Goal: Task Accomplishment & Management: Manage account settings

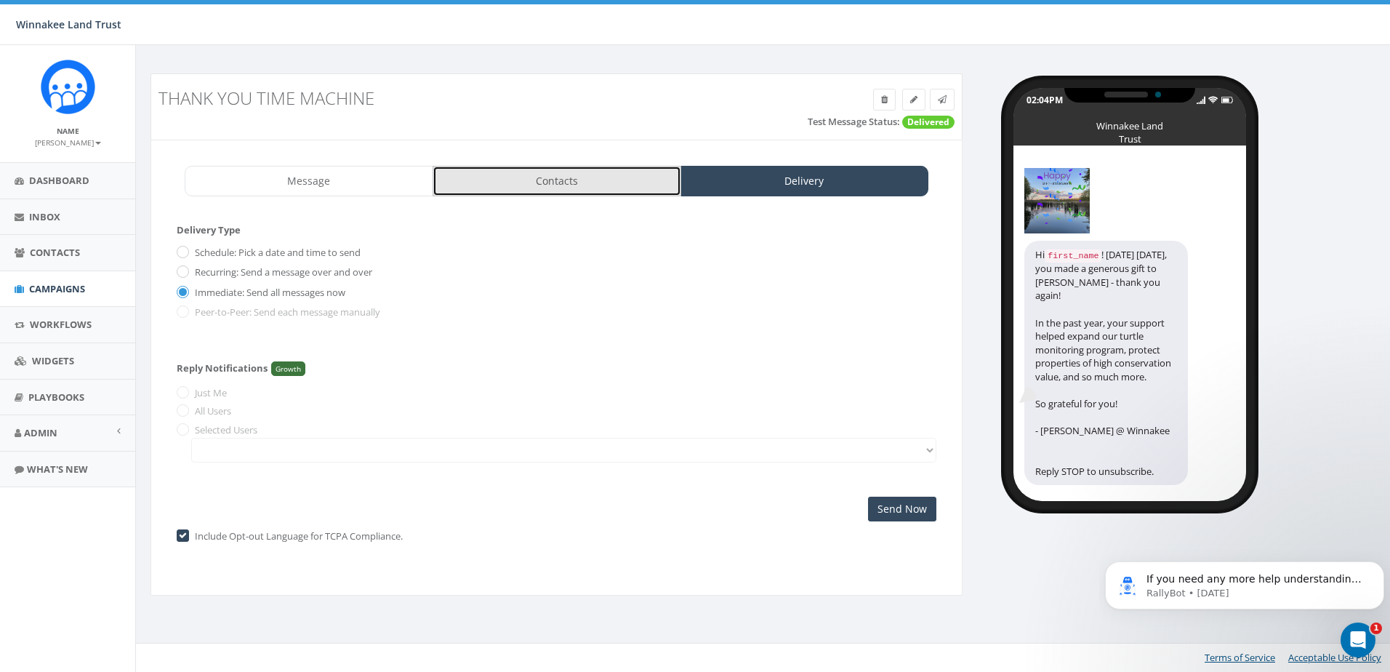
click at [557, 194] on link "Contacts" at bounding box center [556, 181] width 249 height 31
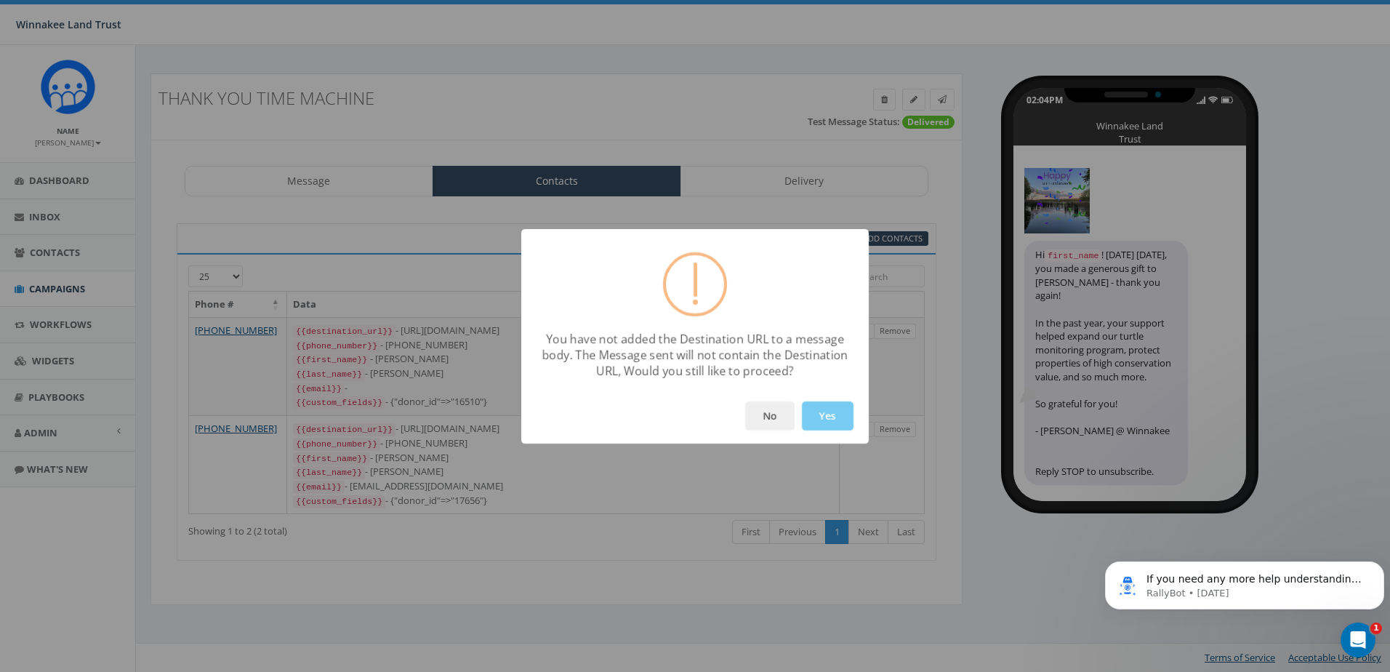
click at [836, 415] on button "Yes" at bounding box center [828, 415] width 52 height 29
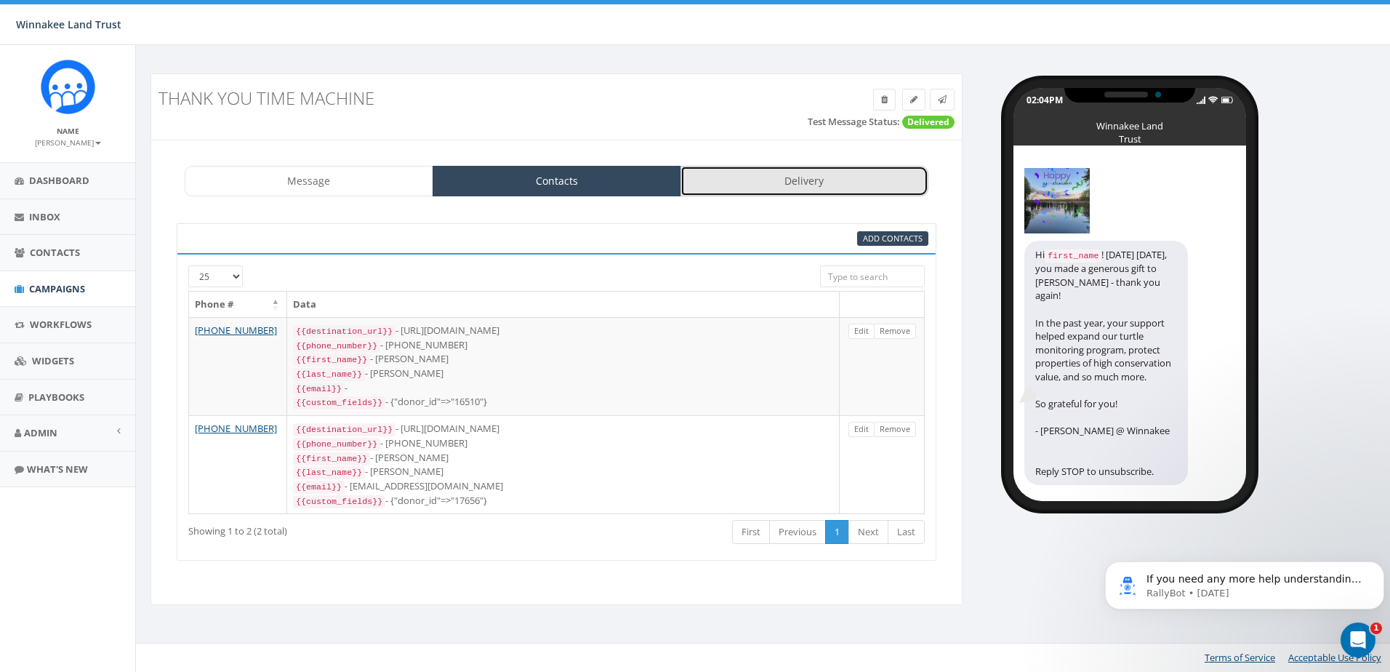
click at [805, 177] on link "Delivery" at bounding box center [804, 181] width 249 height 31
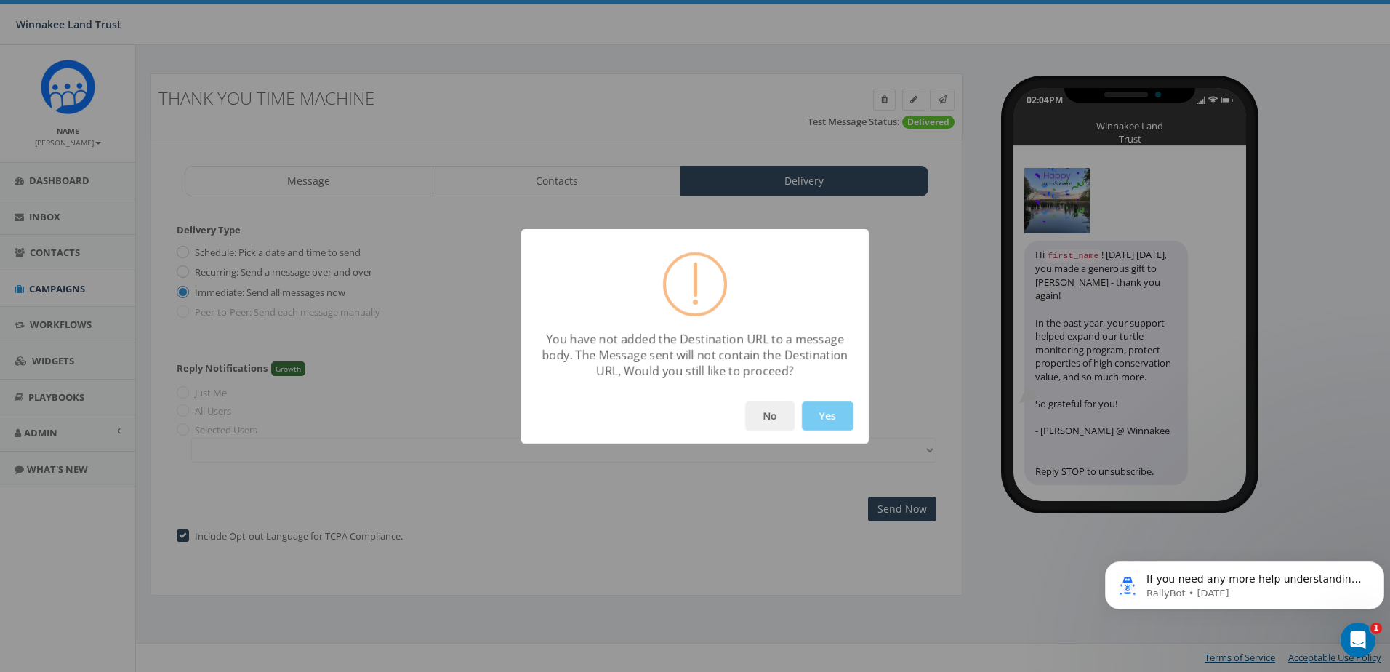
click at [839, 422] on button "Yes" at bounding box center [828, 415] width 52 height 29
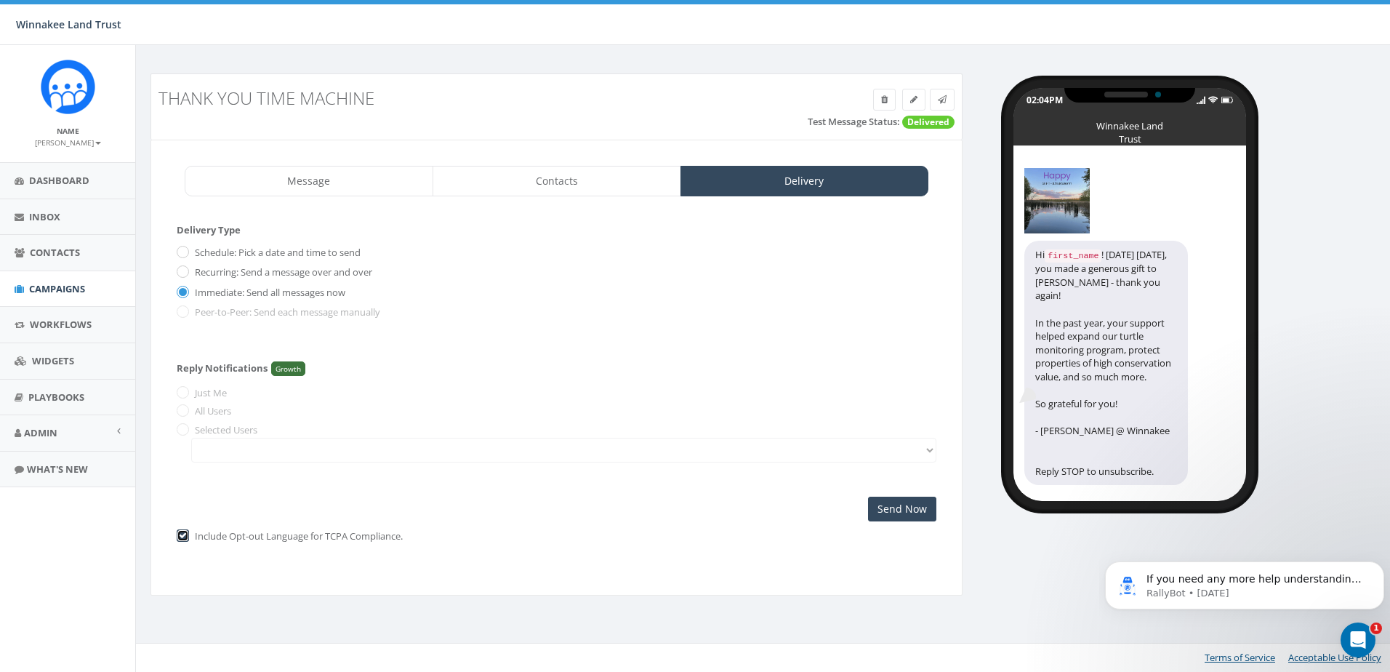
click at [184, 536] on input "checkbox" at bounding box center [181, 535] width 9 height 9
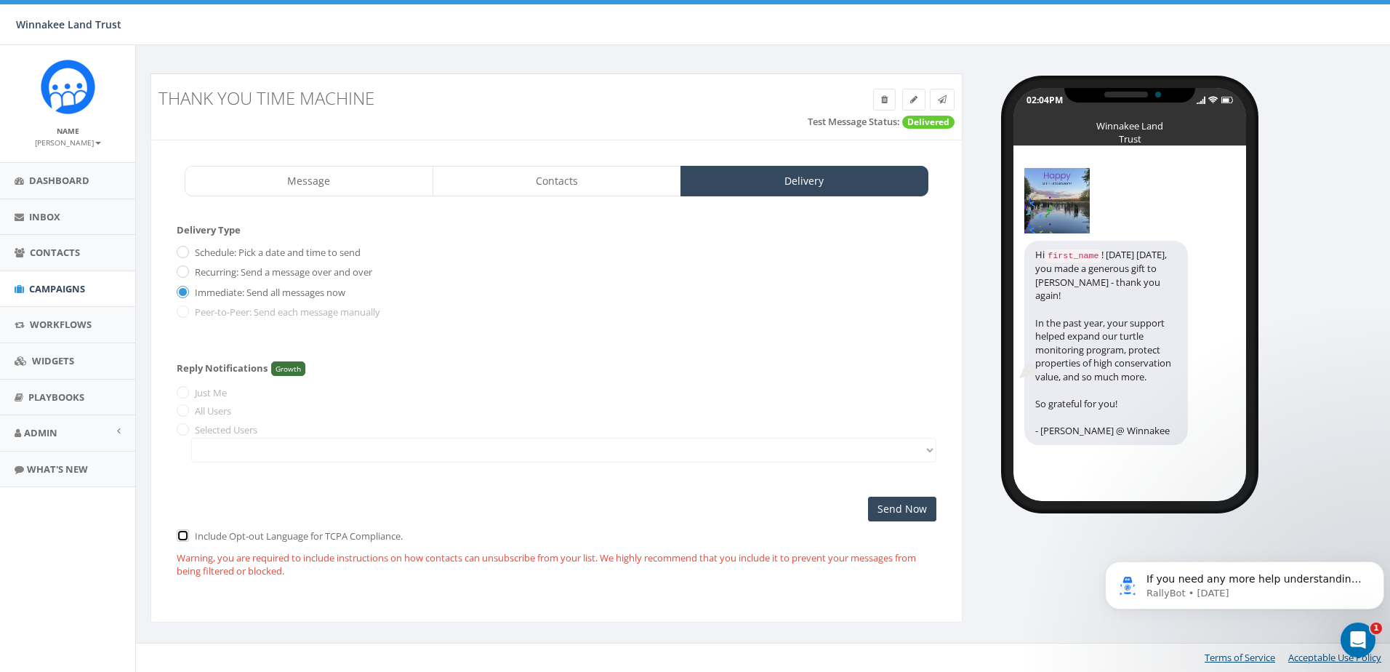
click at [183, 539] on input "checkbox" at bounding box center [181, 535] width 9 height 9
checkbox input "true"
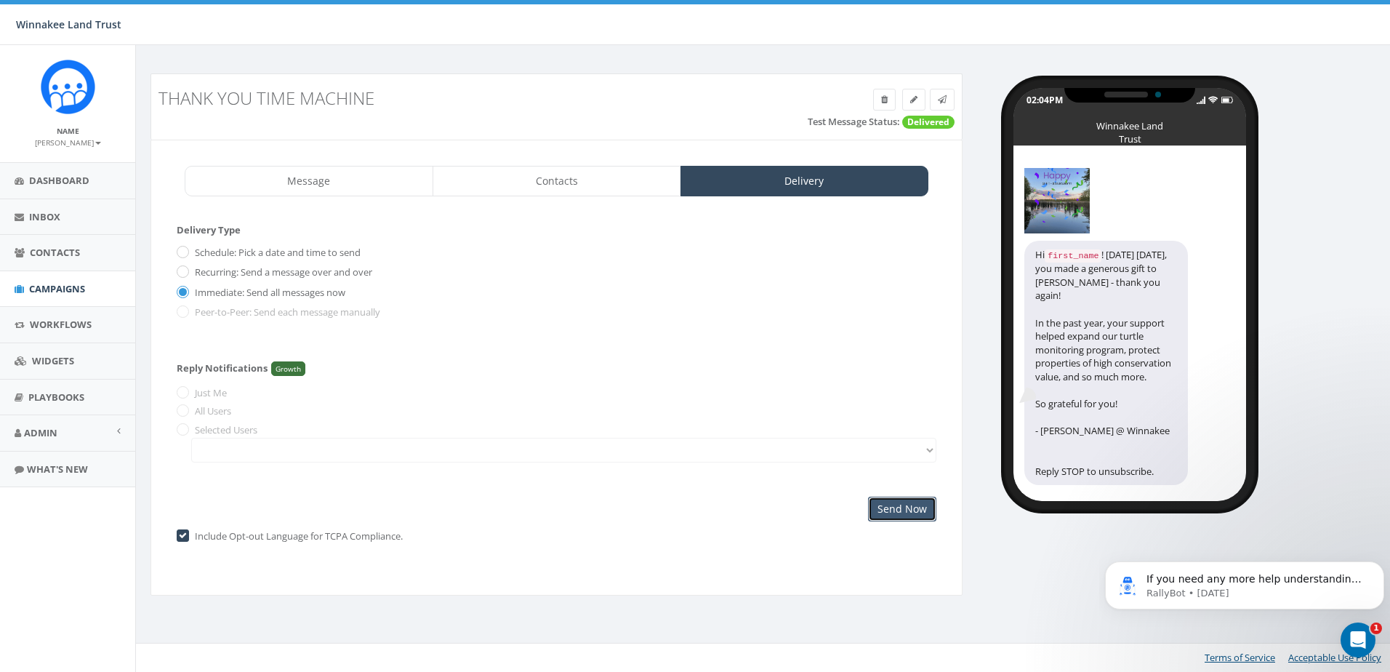
click at [909, 514] on input "Send Now" at bounding box center [902, 508] width 68 height 25
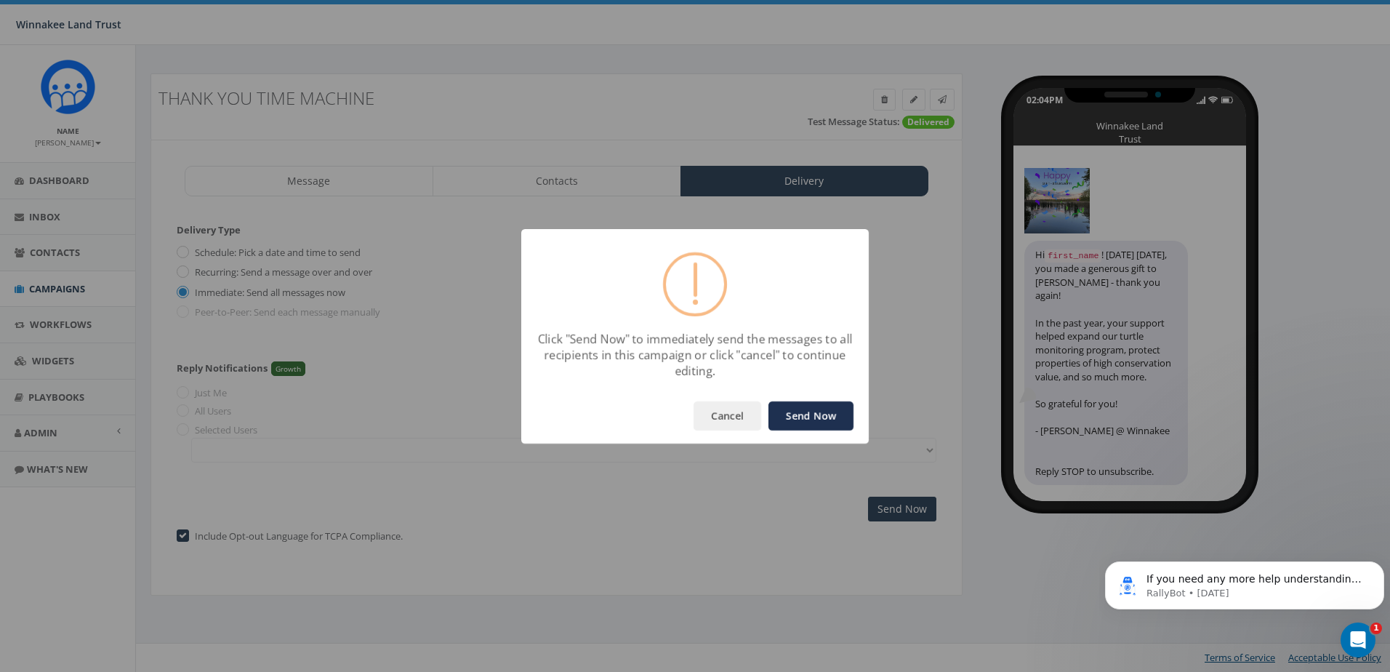
click at [827, 419] on button "Send Now" at bounding box center [810, 415] width 85 height 29
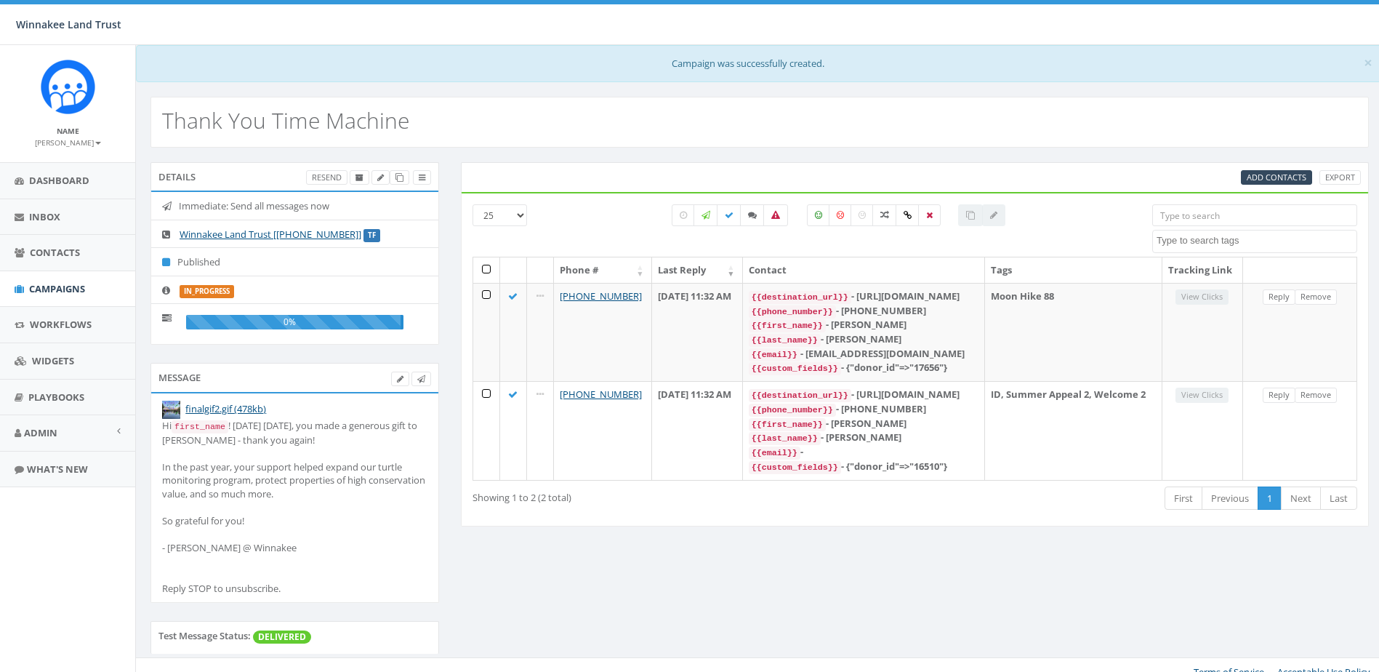
select select
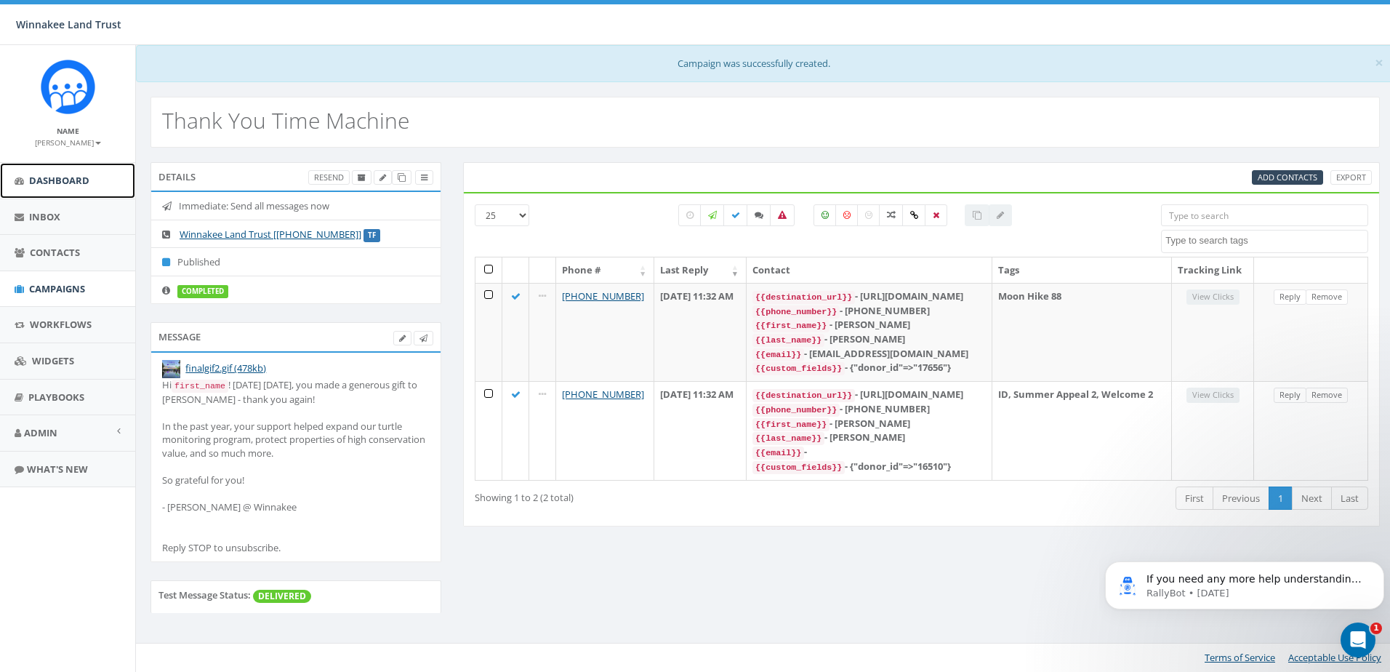
click at [57, 184] on span "Dashboard" at bounding box center [59, 180] width 60 height 13
